Goal: Task Accomplishment & Management: Use online tool/utility

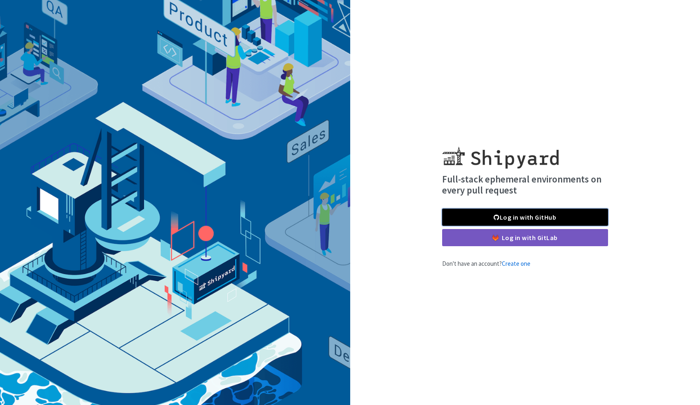
click at [496, 216] on span at bounding box center [496, 217] width 6 height 7
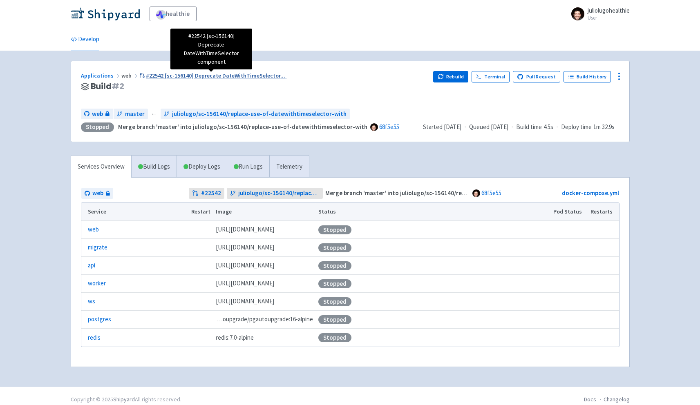
click at [196, 75] on span "#22542 [sc-156140] Deprecate DateWithTimeSelector ..." at bounding box center [215, 75] width 139 height 7
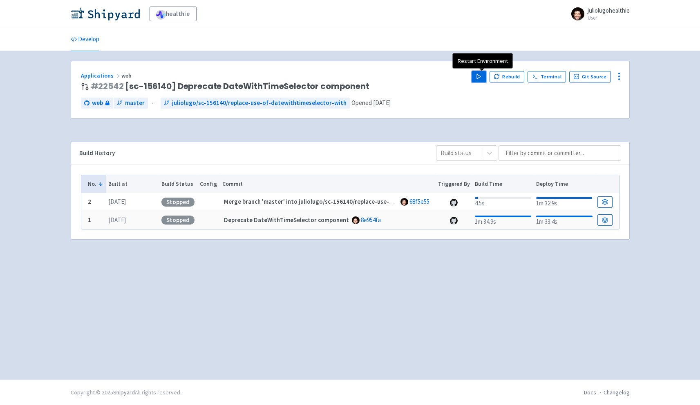
click at [480, 77] on polygon "button" at bounding box center [479, 76] width 4 height 4
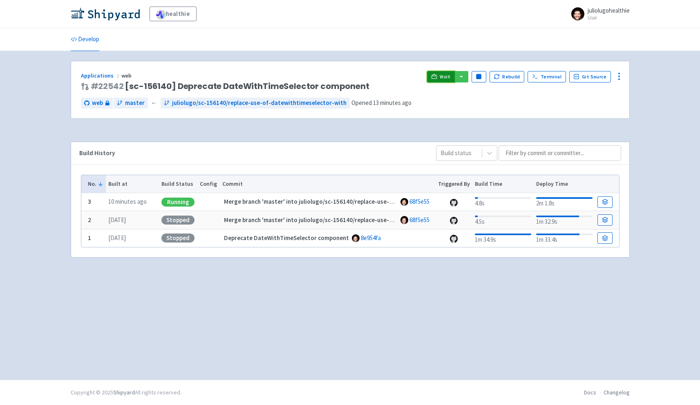
click at [444, 73] on link "Visit" at bounding box center [441, 76] width 28 height 11
